Goal: Information Seeking & Learning: Learn about a topic

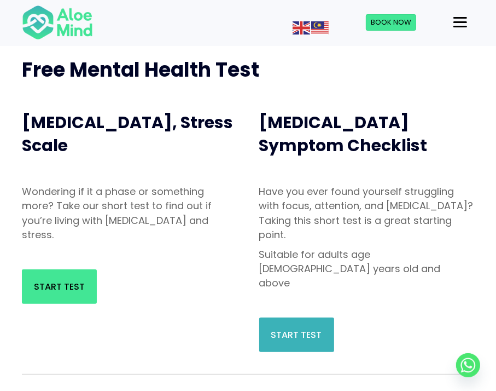
scroll to position [73, 0]
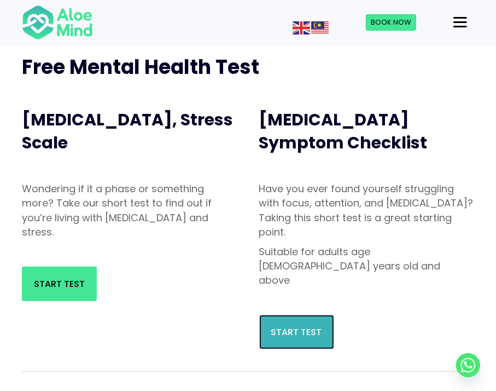
click at [302, 326] on span "Start Test" at bounding box center [296, 332] width 51 height 13
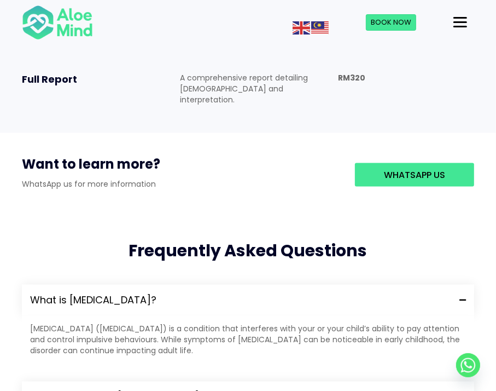
scroll to position [949, 0]
